Goal: Navigation & Orientation: Find specific page/section

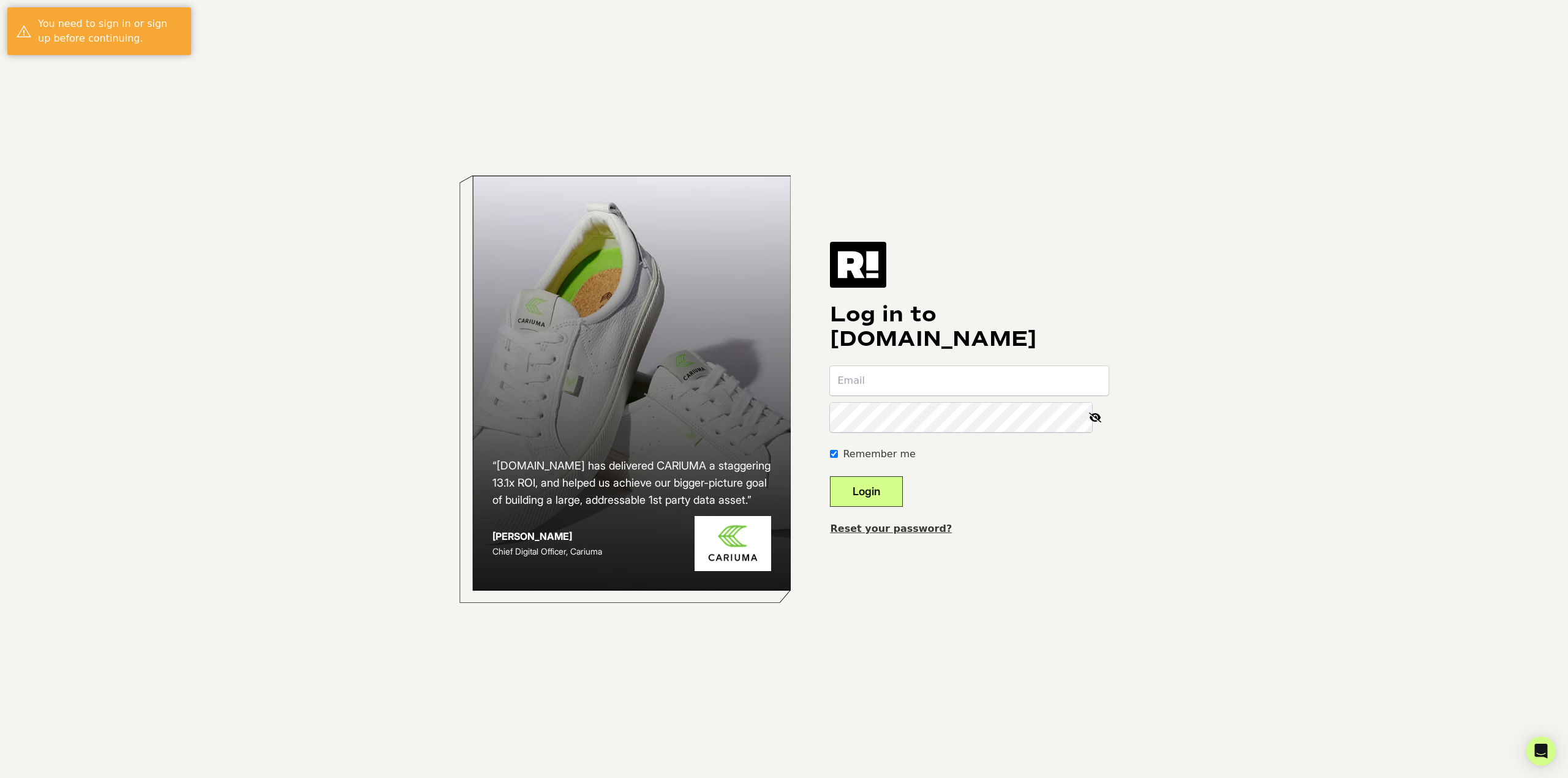
type input "[EMAIL_ADDRESS][DOMAIN_NAME]"
click at [887, 499] on button "Login" at bounding box center [867, 492] width 73 height 31
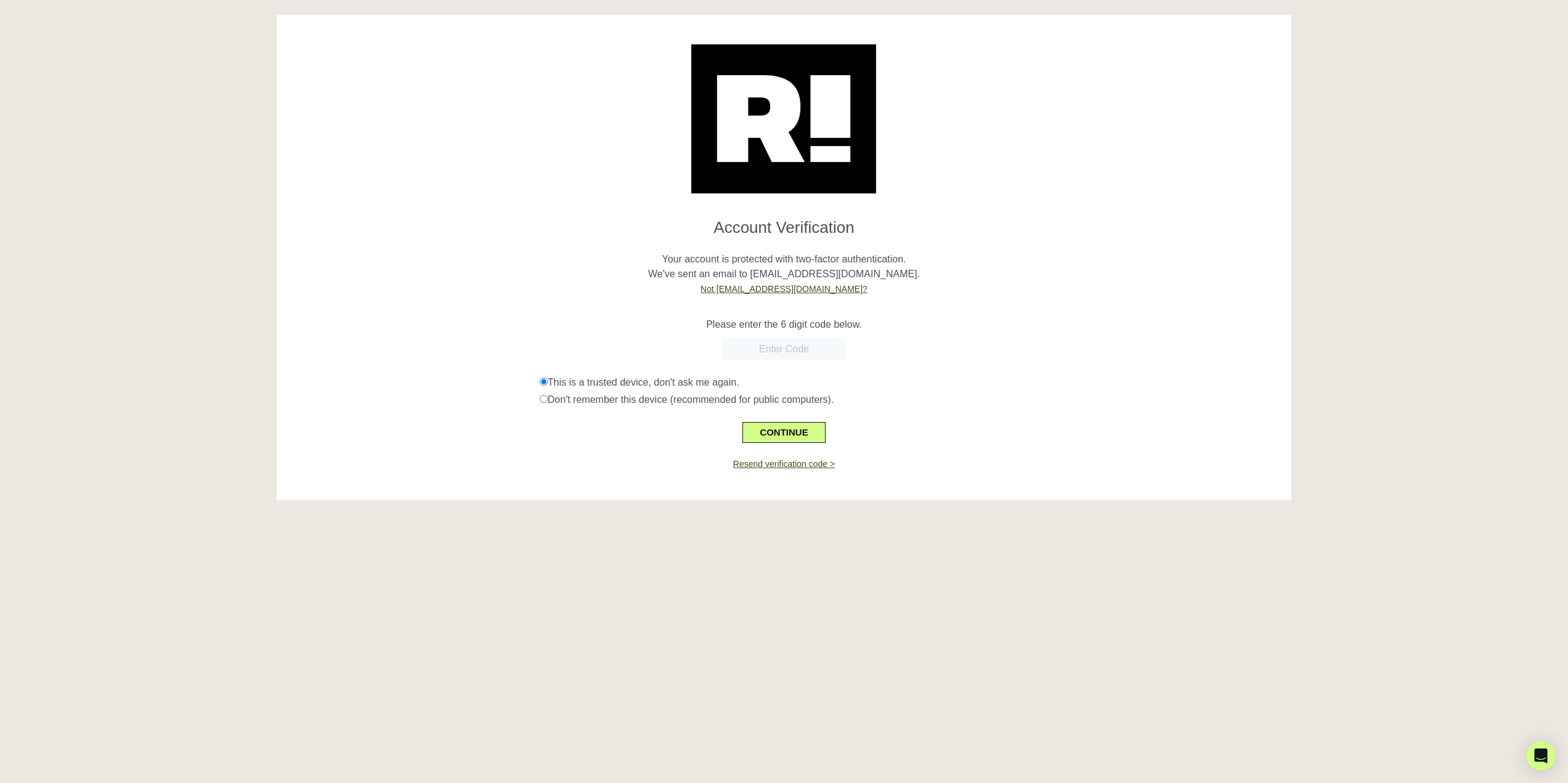
click at [778, 344] on input "text" at bounding box center [784, 349] width 123 height 22
type input "319100"
click at [791, 428] on button "CONTINUE" at bounding box center [784, 433] width 83 height 21
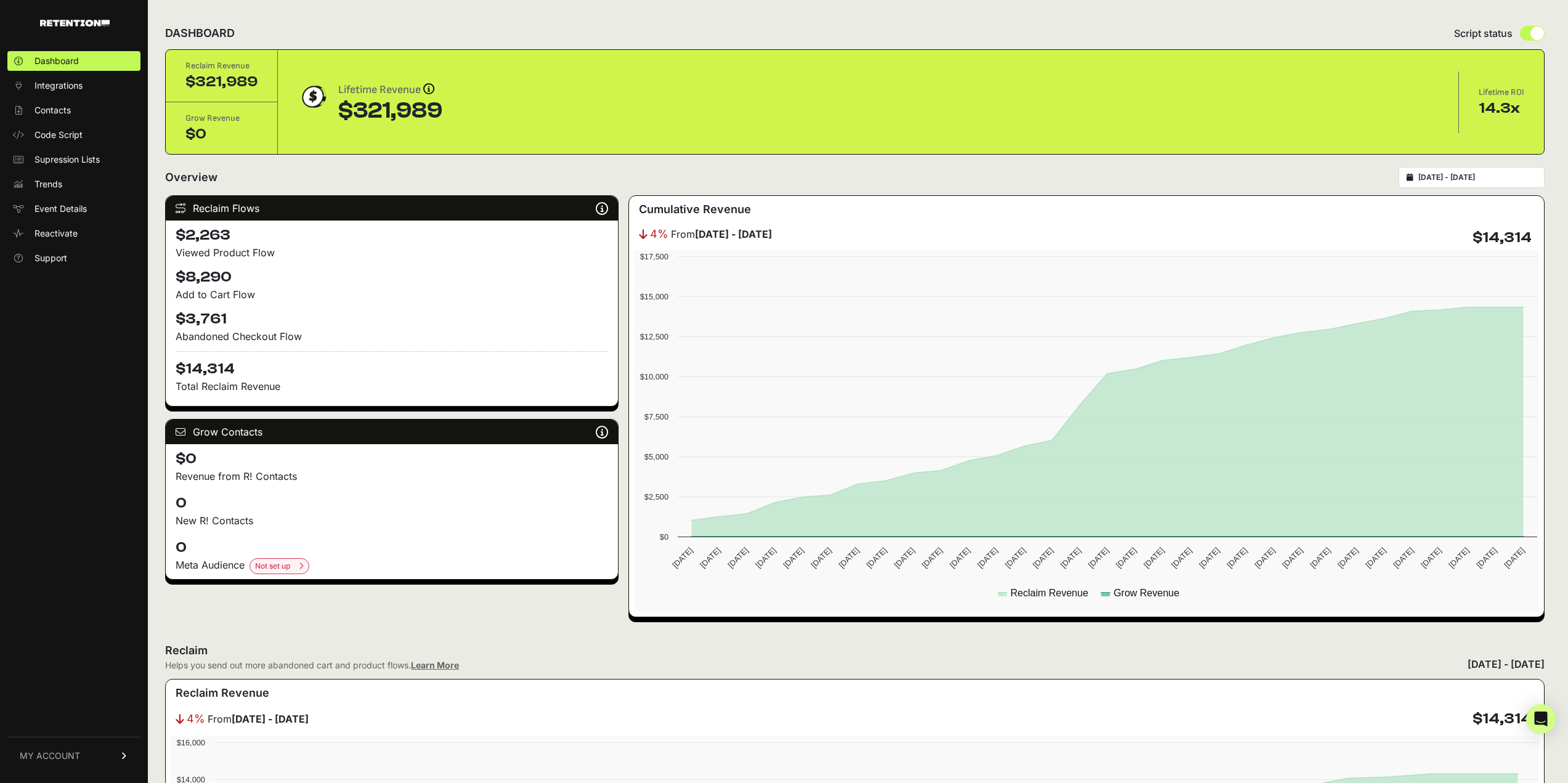
click at [121, 760] on icon at bounding box center [124, 756] width 8 height 7
click at [60, 641] on span "Account Details" at bounding box center [66, 641] width 64 height 12
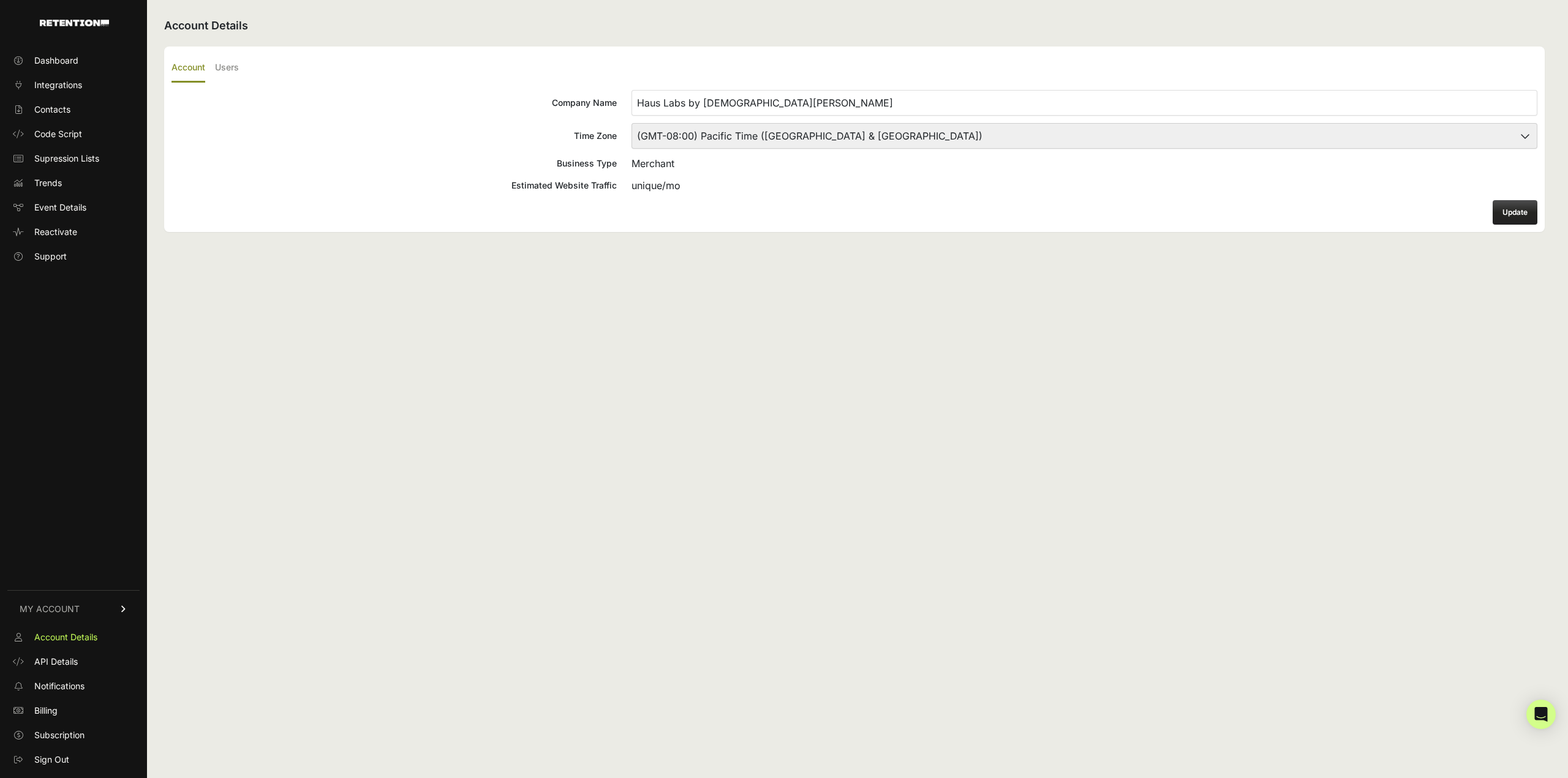
click at [121, 606] on icon at bounding box center [124, 609] width 8 height 7
click at [60, 258] on span "Support" at bounding box center [51, 256] width 32 height 12
click at [51, 62] on span "Dashboard" at bounding box center [56, 60] width 44 height 12
